Goal: Information Seeking & Learning: Compare options

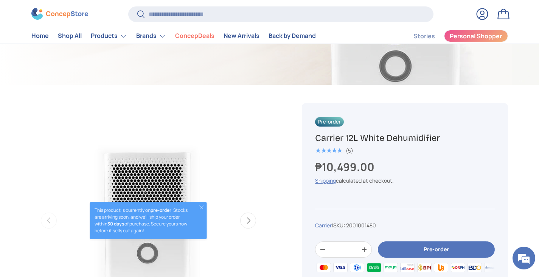
scroll to position [113, 0]
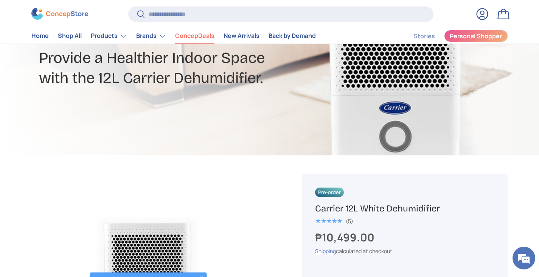
click at [203, 39] on link "ConcepDeals" at bounding box center [194, 36] width 39 height 15
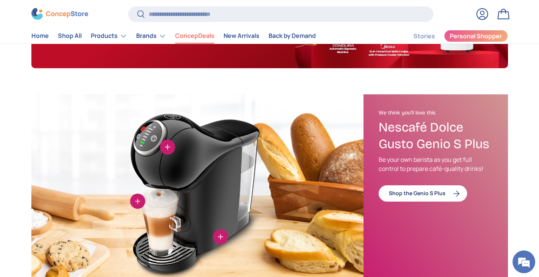
scroll to position [453, 0]
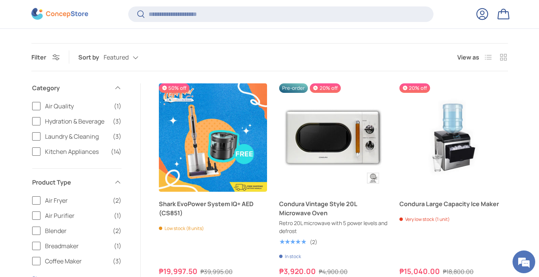
click at [70, 102] on span "Air Quality" at bounding box center [77, 105] width 64 height 9
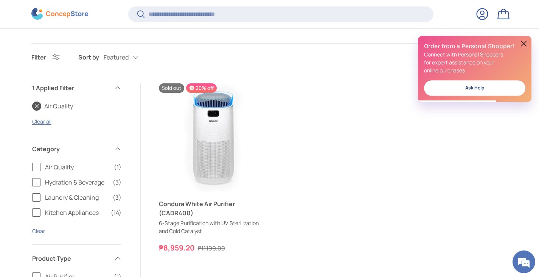
click at [33, 107] on link "Air Quality" at bounding box center [52, 105] width 41 height 9
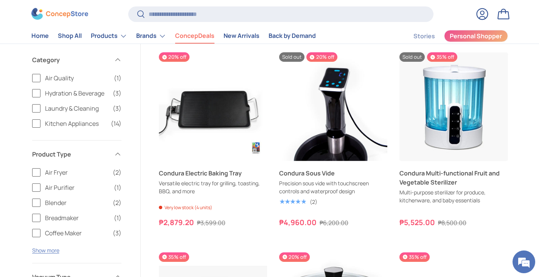
scroll to position [1060, 0]
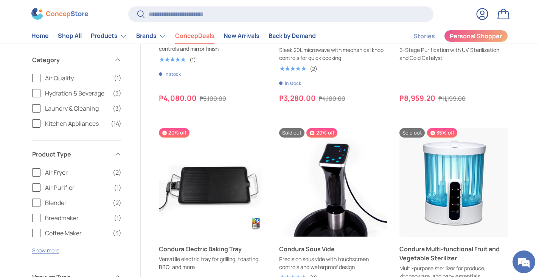
click at [61, 14] on img at bounding box center [59, 14] width 57 height 12
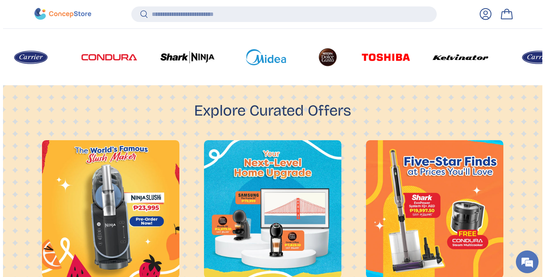
scroll to position [422, 0]
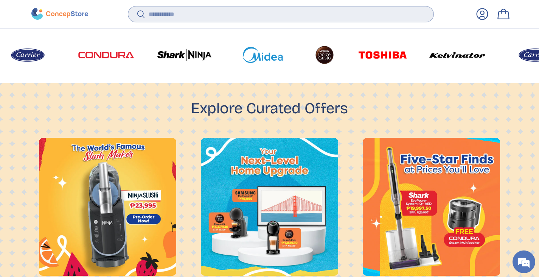
click at [183, 12] on input "Search" at bounding box center [280, 14] width 305 height 16
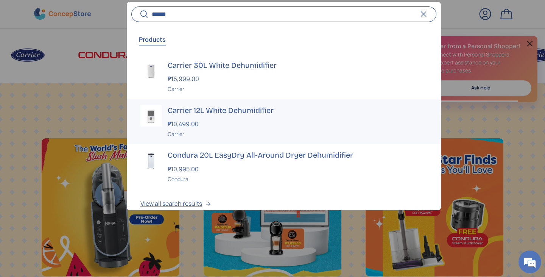
type input "******"
click at [217, 115] on div "Carrier 12L White Dehumidifier ₱10,499.00 Unit price / Unavailable Carrier" at bounding box center [298, 121] width 260 height 33
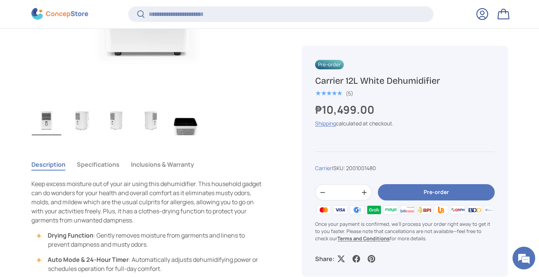
scroll to position [416, 0]
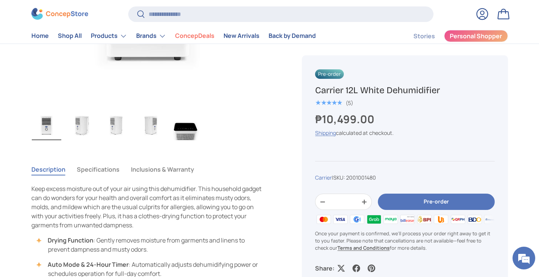
click at [82, 129] on img "Gallery Viewer" at bounding box center [82, 125] width 30 height 30
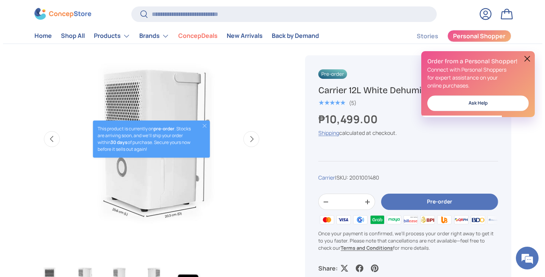
scroll to position [0, 0]
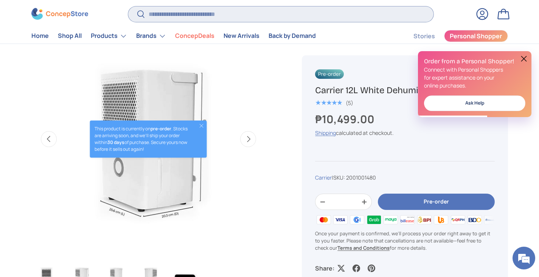
click at [196, 19] on input "Search" at bounding box center [280, 14] width 305 height 16
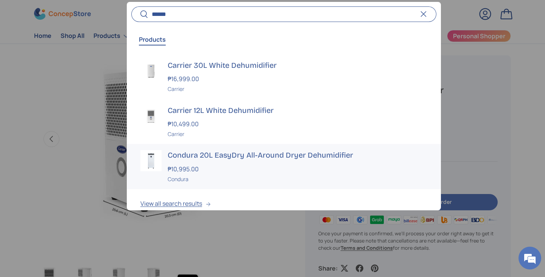
type input "******"
click at [233, 150] on h3 "Condura 20L EasyDry All-Around Dryer Dehumidifier" at bounding box center [298, 155] width 260 height 11
click at [188, 60] on h3 "Carrier 30L White Dehumidifier" at bounding box center [298, 65] width 260 height 11
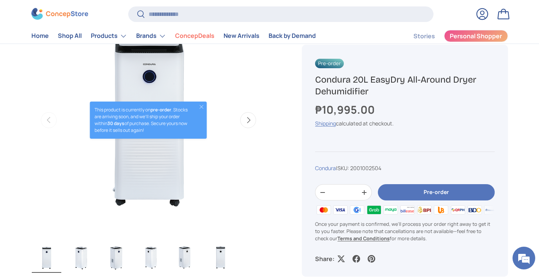
scroll to position [377, 0]
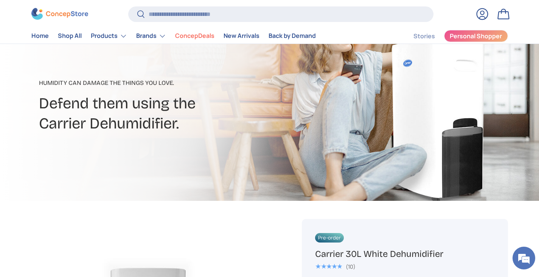
scroll to position [227, 0]
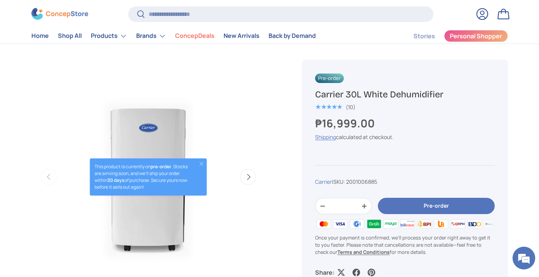
click at [245, 179] on button "Next" at bounding box center [248, 177] width 16 height 16
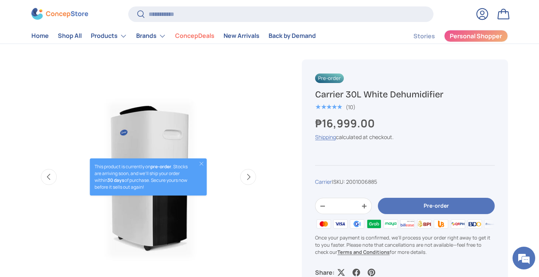
click at [245, 179] on button "Next" at bounding box center [248, 177] width 16 height 16
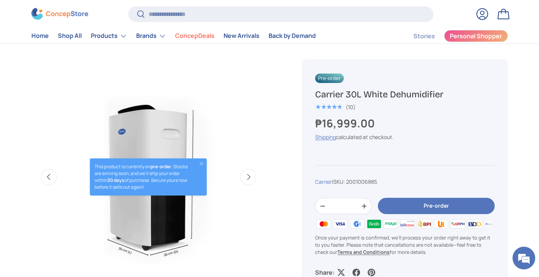
click at [245, 179] on button "Next" at bounding box center [248, 177] width 16 height 16
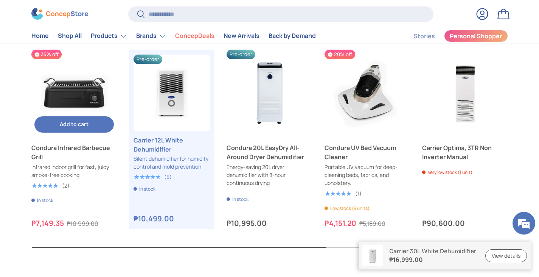
scroll to position [2515, 0]
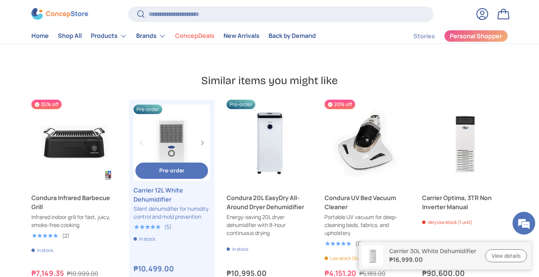
click at [178, 185] on link "Carrier 12L White Dehumidifier" at bounding box center [172, 194] width 76 height 18
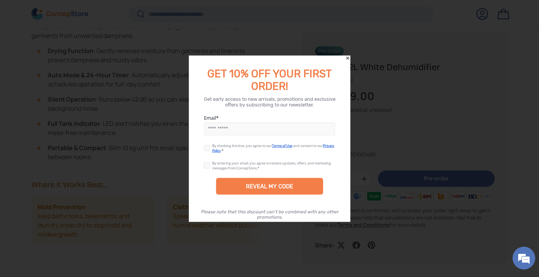
click at [347, 54] on div at bounding box center [269, 138] width 539 height 277
click at [349, 59] on icon "Close" at bounding box center [347, 57] width 3 height 3
